Goal: Information Seeking & Learning: Understand process/instructions

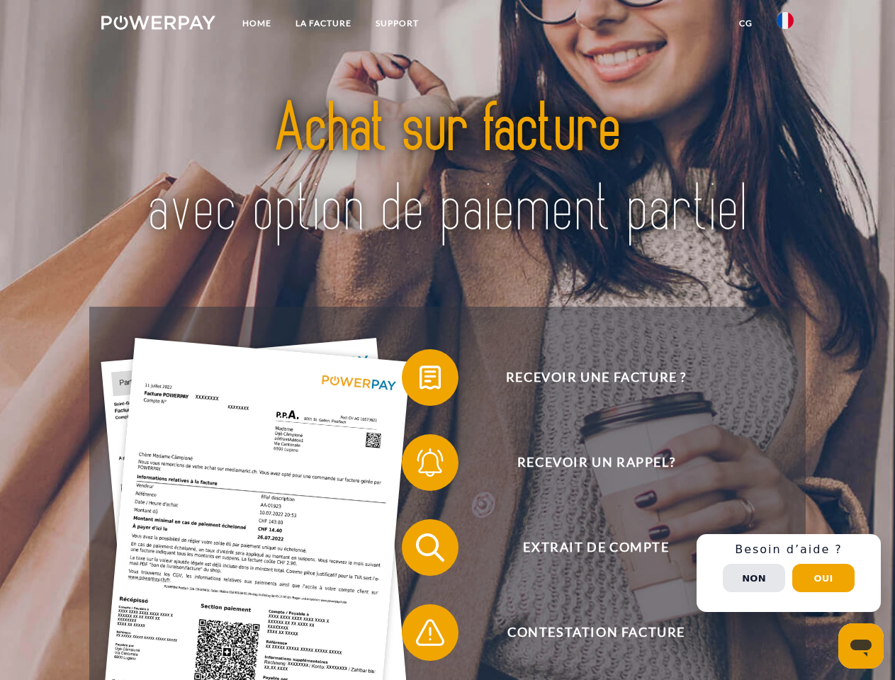
click at [158, 25] on img at bounding box center [158, 23] width 114 height 14
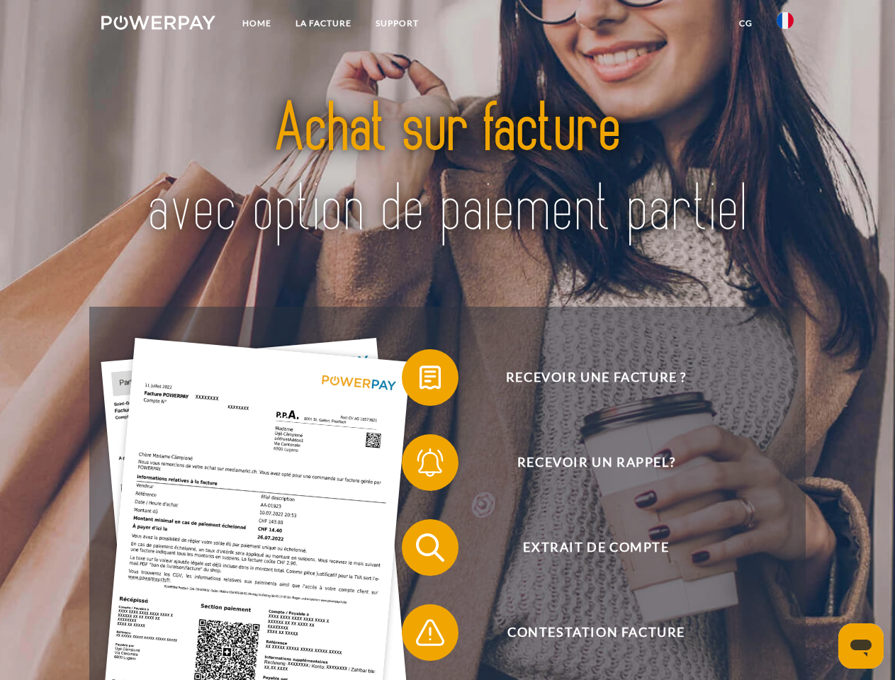
click at [785, 25] on img at bounding box center [784, 20] width 17 height 17
click at [745, 23] on link "CG" at bounding box center [746, 23] width 38 height 25
click at [419, 380] on span at bounding box center [408, 377] width 71 height 71
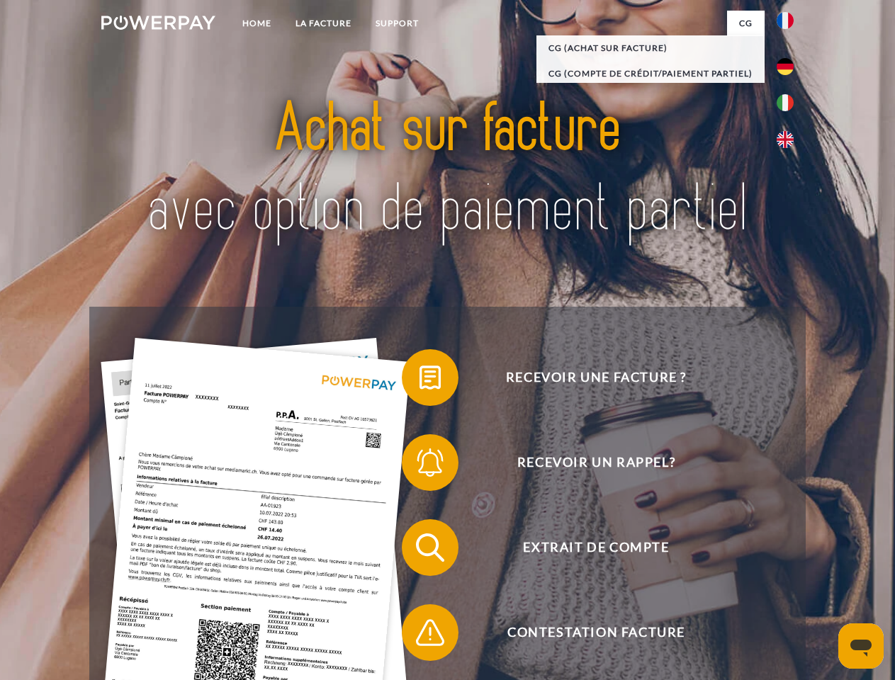
click at [419, 465] on span at bounding box center [408, 462] width 71 height 71
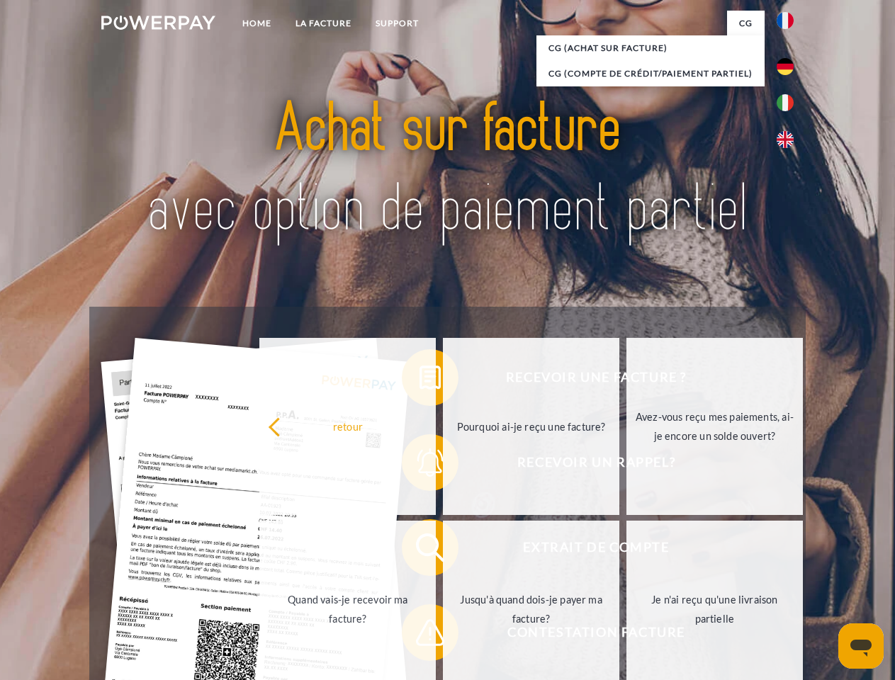
click at [443, 550] on link "Jusqu'à quand dois-je payer ma facture?" at bounding box center [531, 609] width 176 height 177
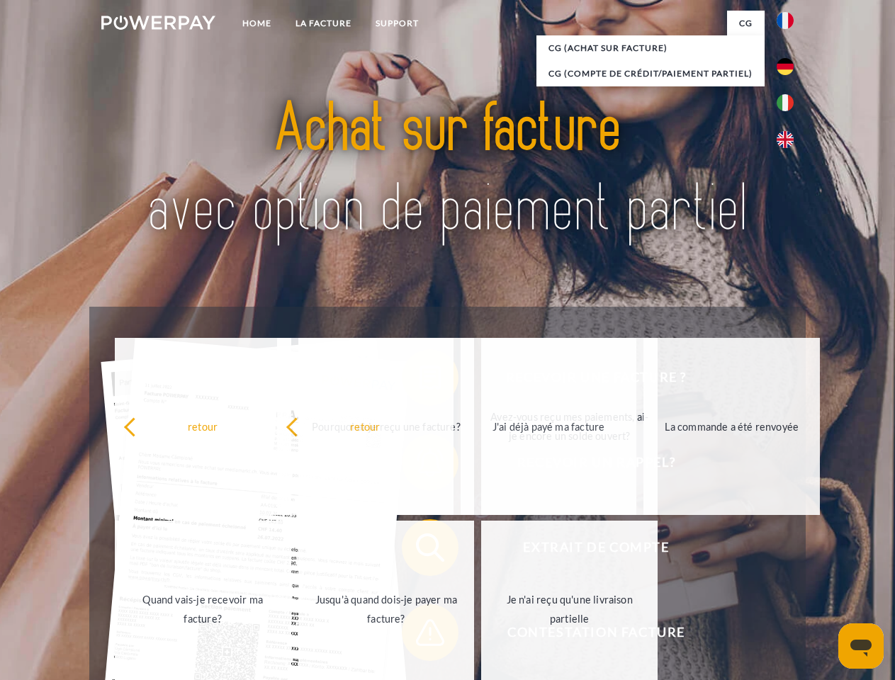
click at [419, 635] on span at bounding box center [408, 632] width 71 height 71
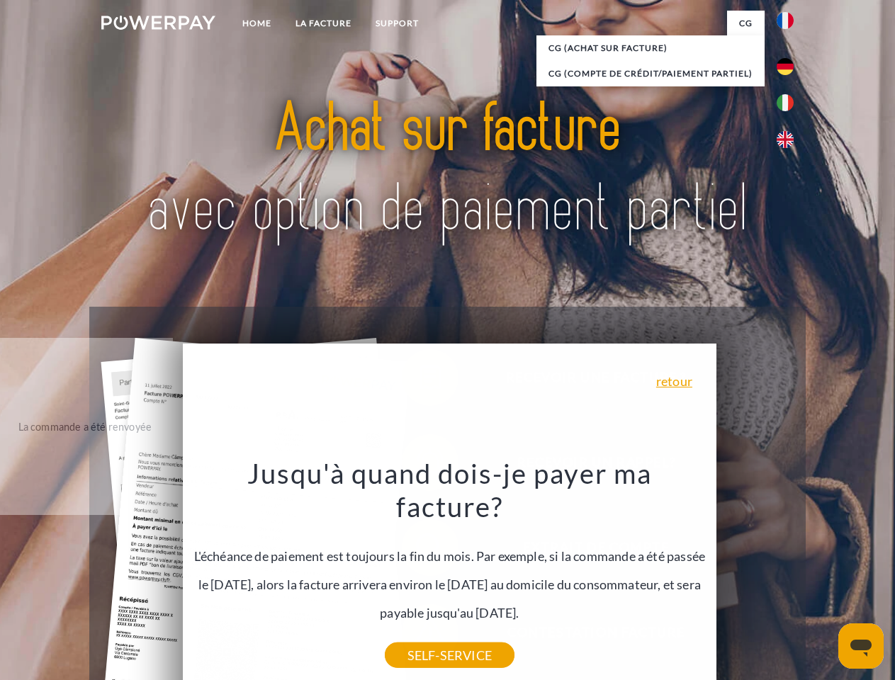
click at [788, 573] on div "Recevoir une facture ? Recevoir un rappel? Extrait de compte retour" at bounding box center [446, 590] width 715 height 567
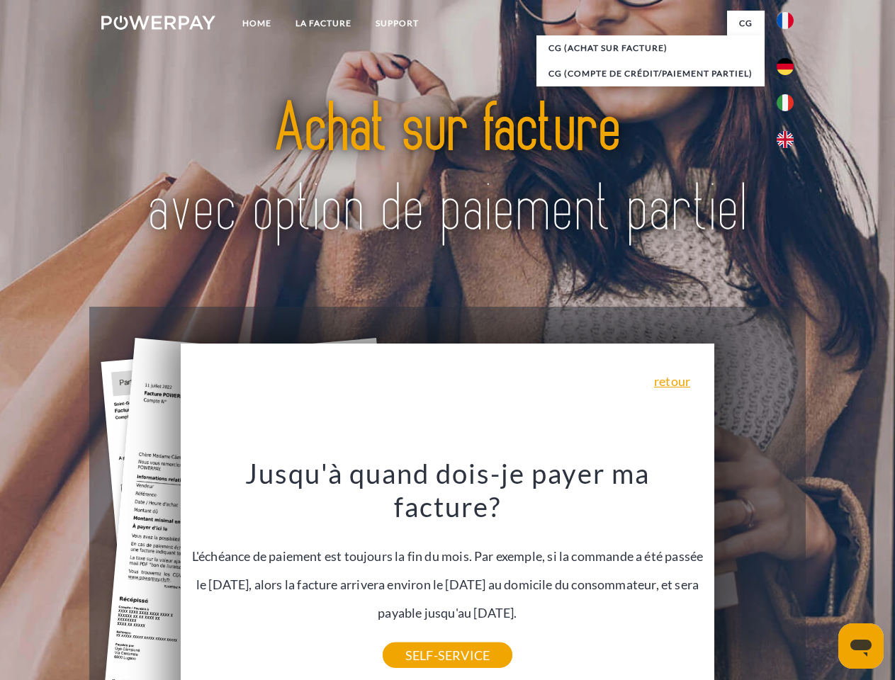
click at [754, 576] on span "Extrait de compte" at bounding box center [595, 547] width 347 height 57
click at [823, 578] on header "Home LA FACTURE Support" at bounding box center [447, 489] width 895 height 978
